Goal: Task Accomplishment & Management: Use online tool/utility

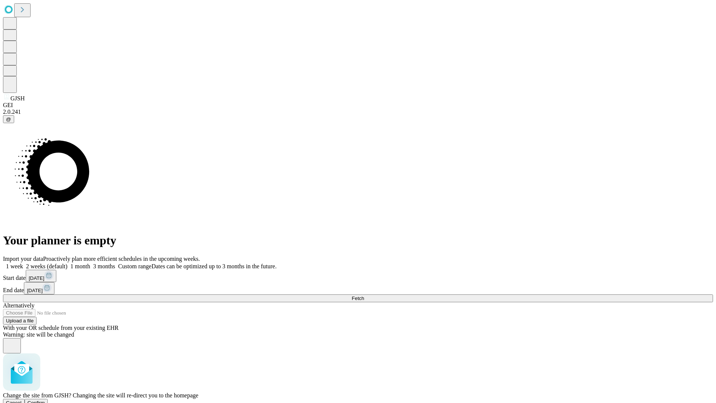
click at [45, 400] on span "Confirm" at bounding box center [37, 403] width 18 height 6
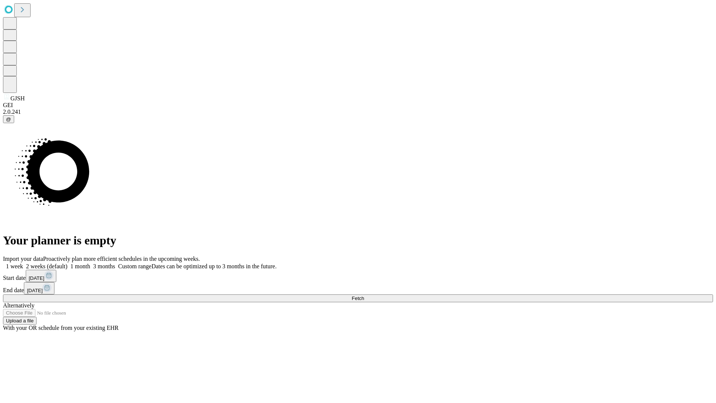
click at [68, 263] on label "2 weeks (default)" at bounding box center [45, 266] width 44 height 6
click at [364, 295] on span "Fetch" at bounding box center [358, 298] width 12 height 6
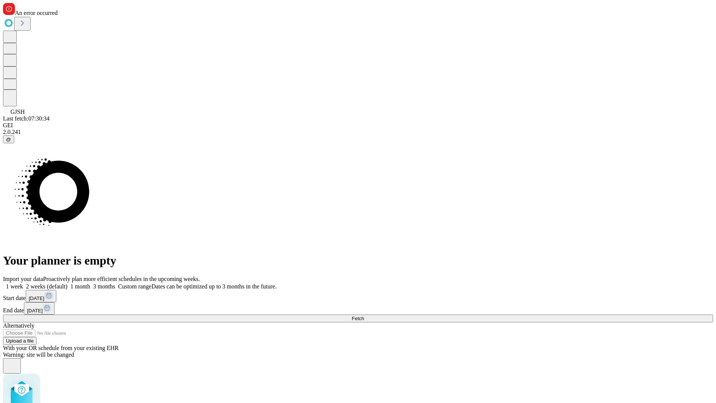
click at [68, 283] on label "2 weeks (default)" at bounding box center [45, 286] width 44 height 6
click at [364, 316] on span "Fetch" at bounding box center [358, 319] width 12 height 6
click at [68, 283] on label "2 weeks (default)" at bounding box center [45, 286] width 44 height 6
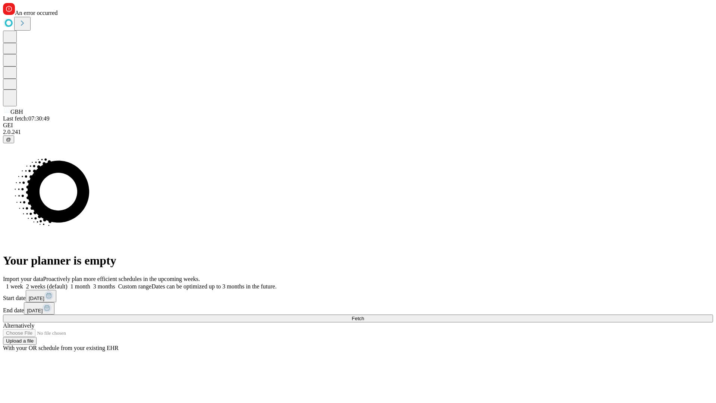
click at [364, 316] on span "Fetch" at bounding box center [358, 319] width 12 height 6
click at [68, 283] on label "2 weeks (default)" at bounding box center [45, 286] width 44 height 6
click at [364, 316] on span "Fetch" at bounding box center [358, 319] width 12 height 6
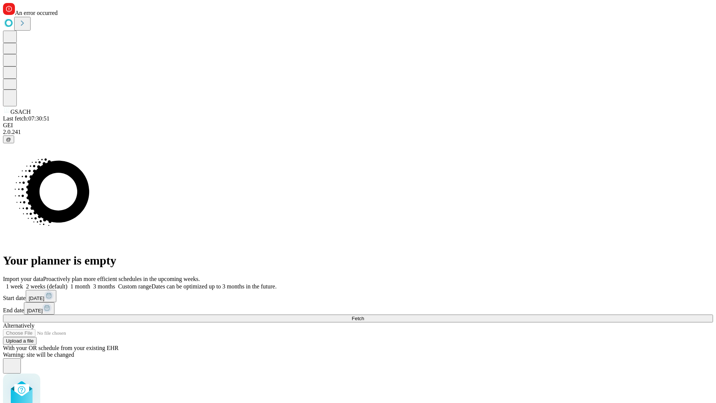
click at [68, 283] on label "2 weeks (default)" at bounding box center [45, 286] width 44 height 6
click at [364, 316] on span "Fetch" at bounding box center [358, 319] width 12 height 6
click at [68, 283] on label "2 weeks (default)" at bounding box center [45, 286] width 44 height 6
click at [364, 316] on span "Fetch" at bounding box center [358, 319] width 12 height 6
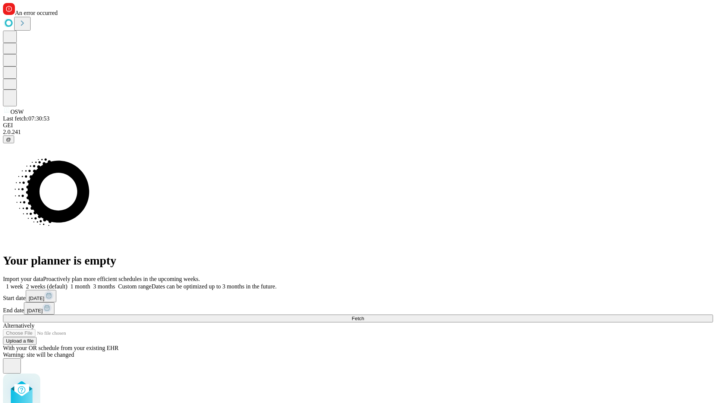
click at [68, 283] on label "2 weeks (default)" at bounding box center [45, 286] width 44 height 6
click at [364, 316] on span "Fetch" at bounding box center [358, 319] width 12 height 6
click at [68, 283] on label "2 weeks (default)" at bounding box center [45, 286] width 44 height 6
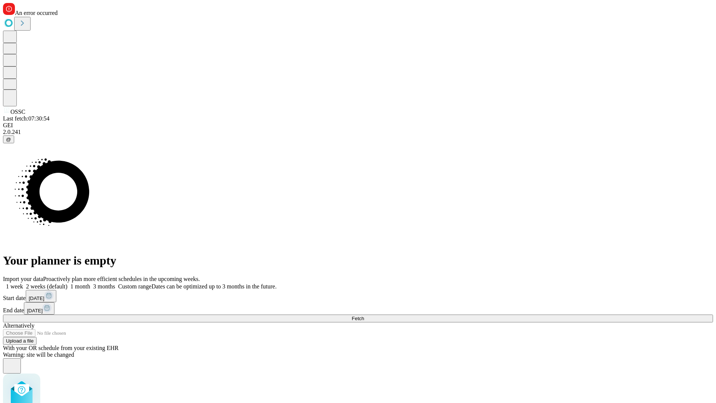
click at [364, 316] on span "Fetch" at bounding box center [358, 319] width 12 height 6
click at [68, 283] on label "2 weeks (default)" at bounding box center [45, 286] width 44 height 6
click at [364, 316] on span "Fetch" at bounding box center [358, 319] width 12 height 6
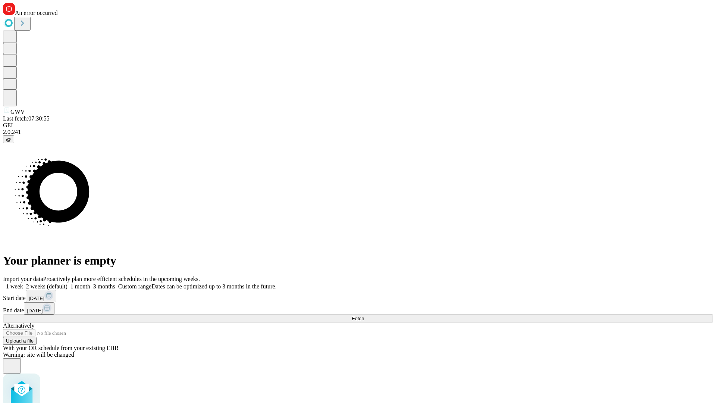
click at [68, 283] on label "2 weeks (default)" at bounding box center [45, 286] width 44 height 6
click at [364, 316] on span "Fetch" at bounding box center [358, 319] width 12 height 6
